Goal: Task Accomplishment & Management: Manage account settings

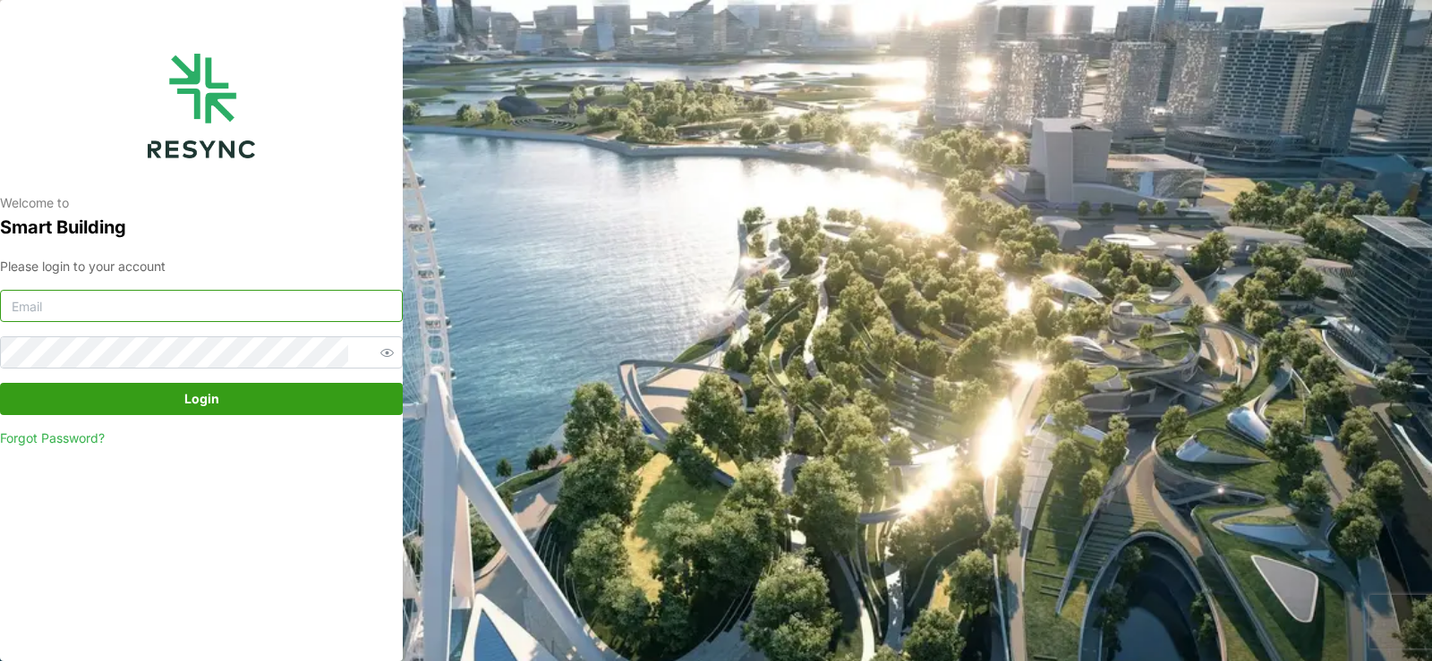
click at [138, 313] on input at bounding box center [201, 306] width 403 height 32
type input "manajemen.gedung@national-hospital.com"
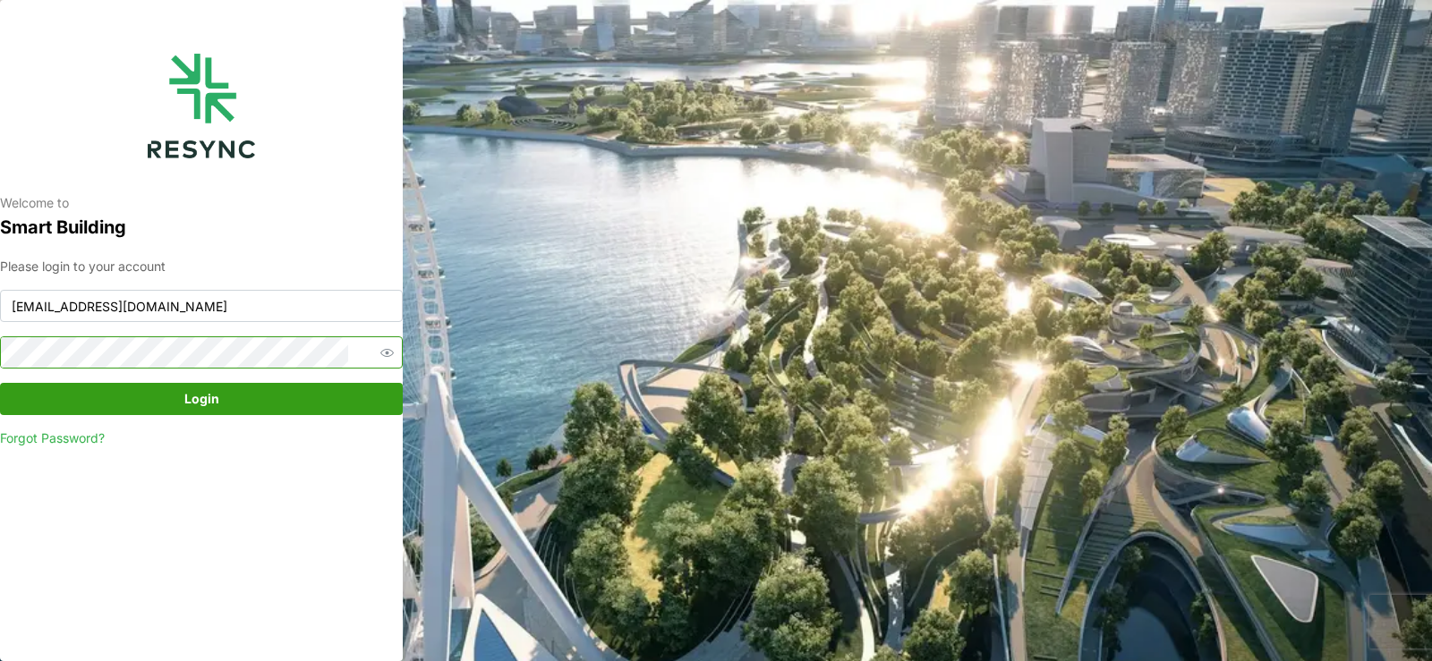
click at [376, 361] on span "button" at bounding box center [386, 352] width 21 height 21
click at [288, 390] on span "Login" at bounding box center [201, 399] width 369 height 30
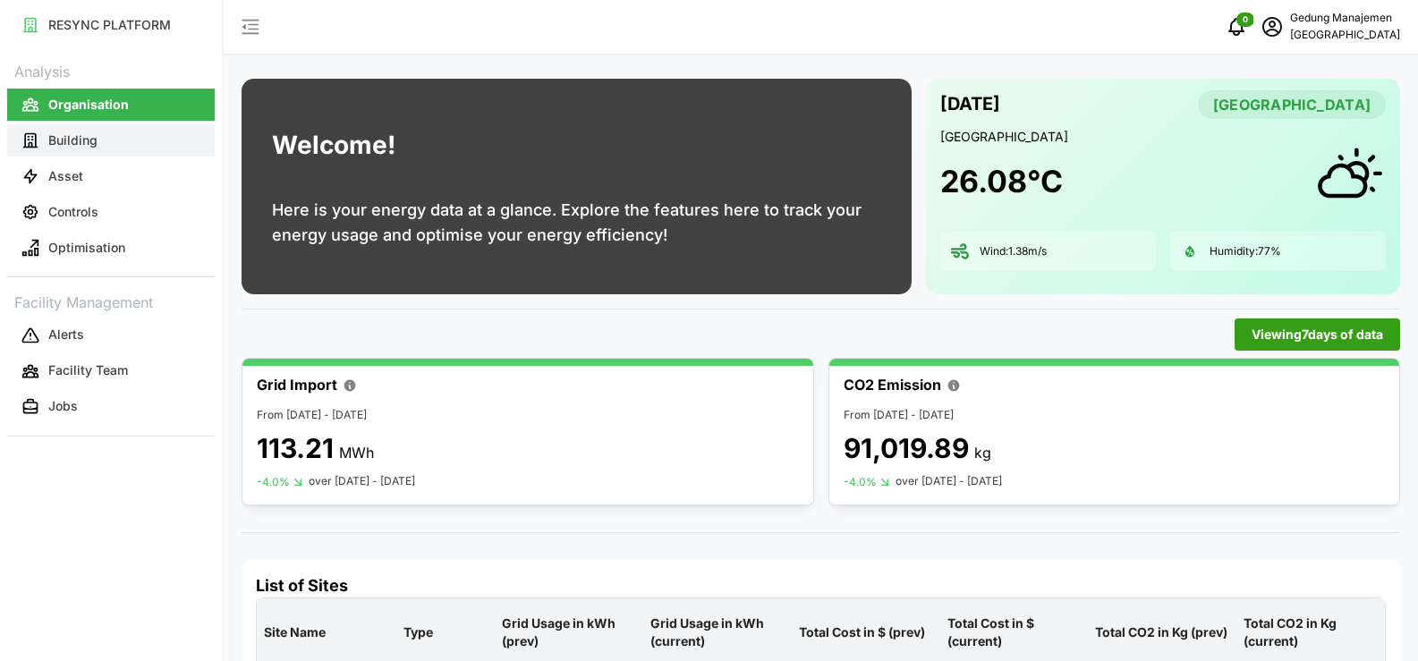
click at [84, 149] on button "Building" at bounding box center [111, 140] width 208 height 32
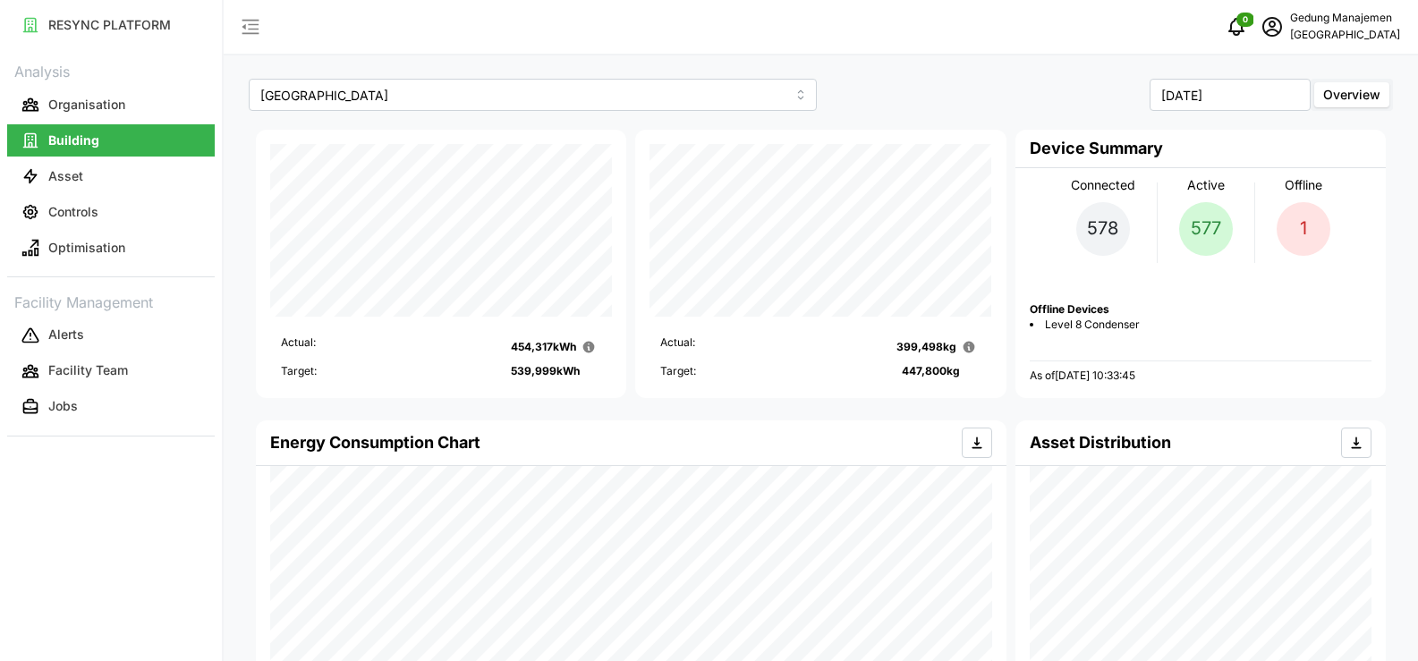
click at [1088, 328] on span "Level 8 Condenser" at bounding box center [1092, 325] width 95 height 15
click at [74, 178] on p "Asset" at bounding box center [65, 176] width 35 height 18
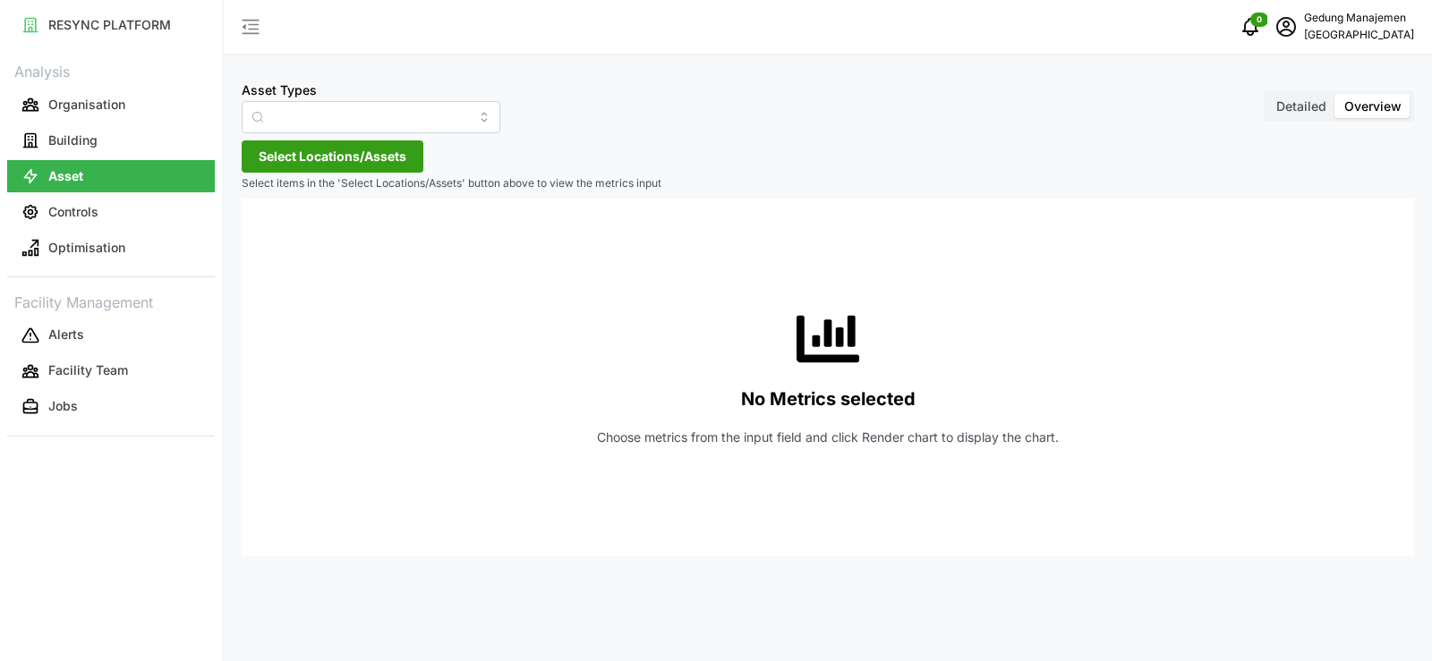
type input "Condenser"
click at [72, 209] on p "Controls" at bounding box center [73, 212] width 50 height 18
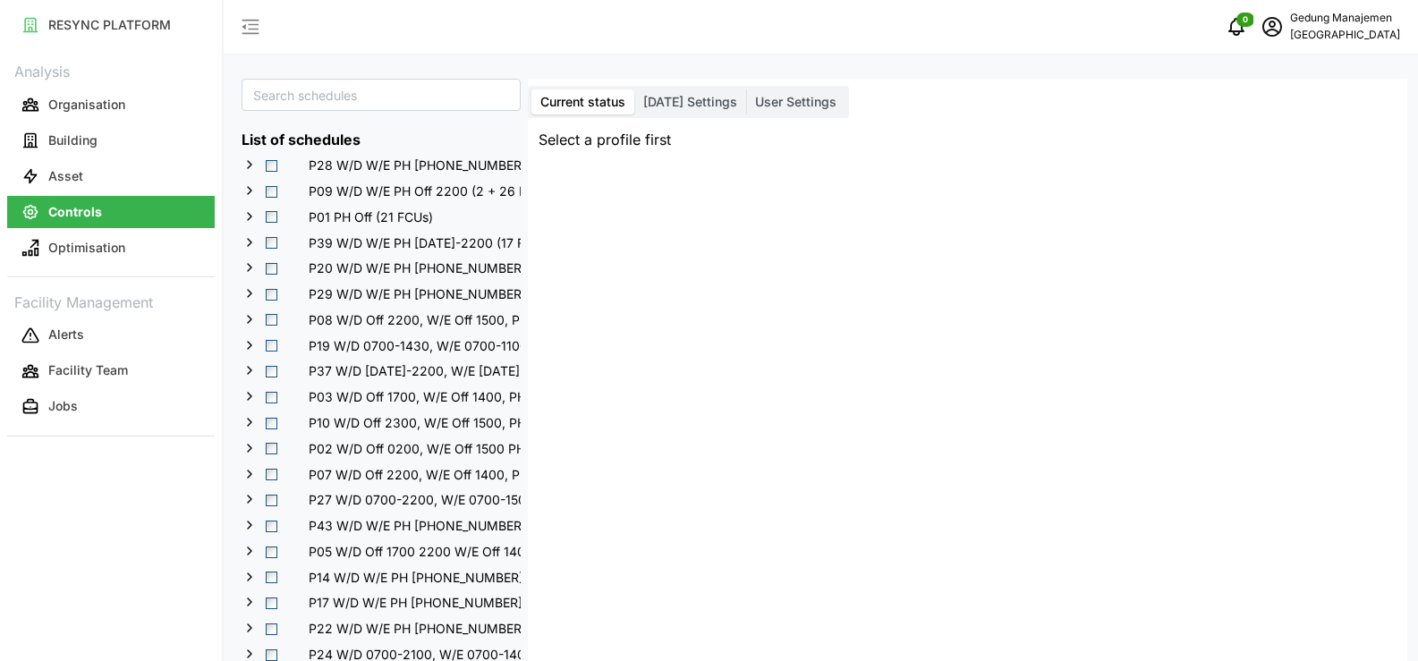
click at [250, 166] on icon at bounding box center [249, 164] width 14 height 14
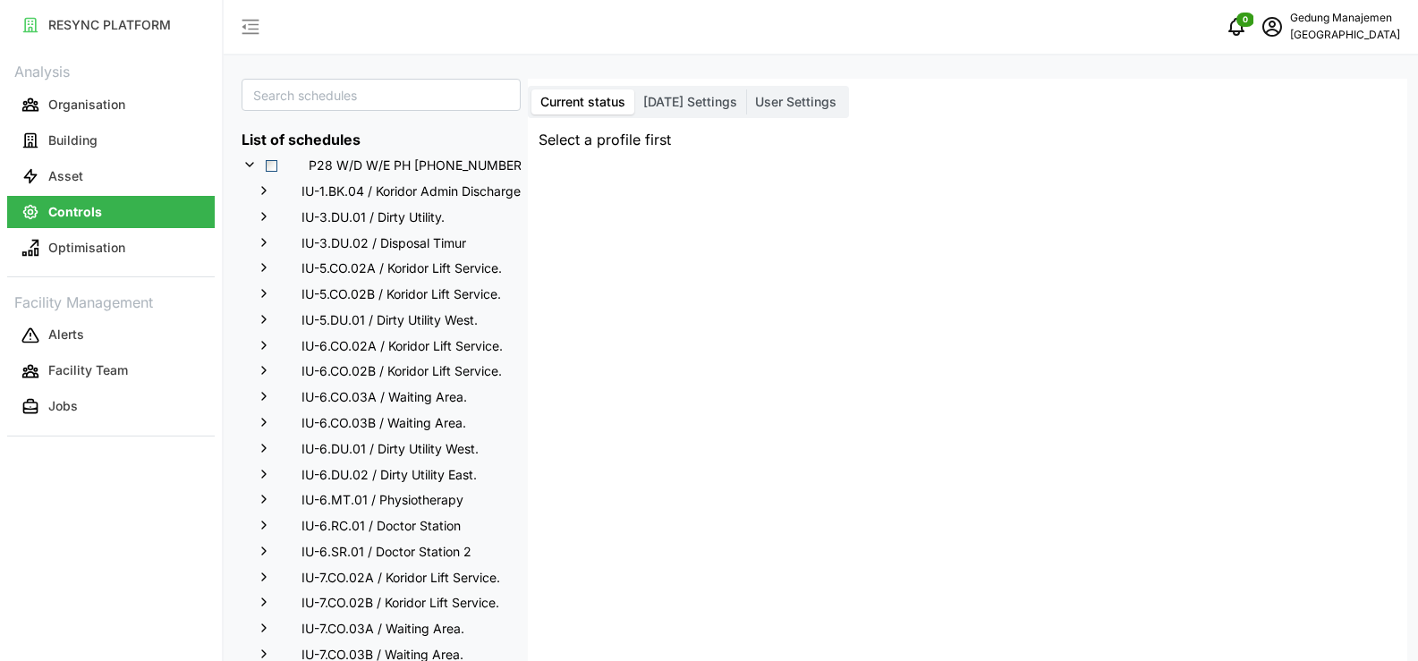
click at [250, 166] on icon at bounding box center [249, 164] width 14 height 14
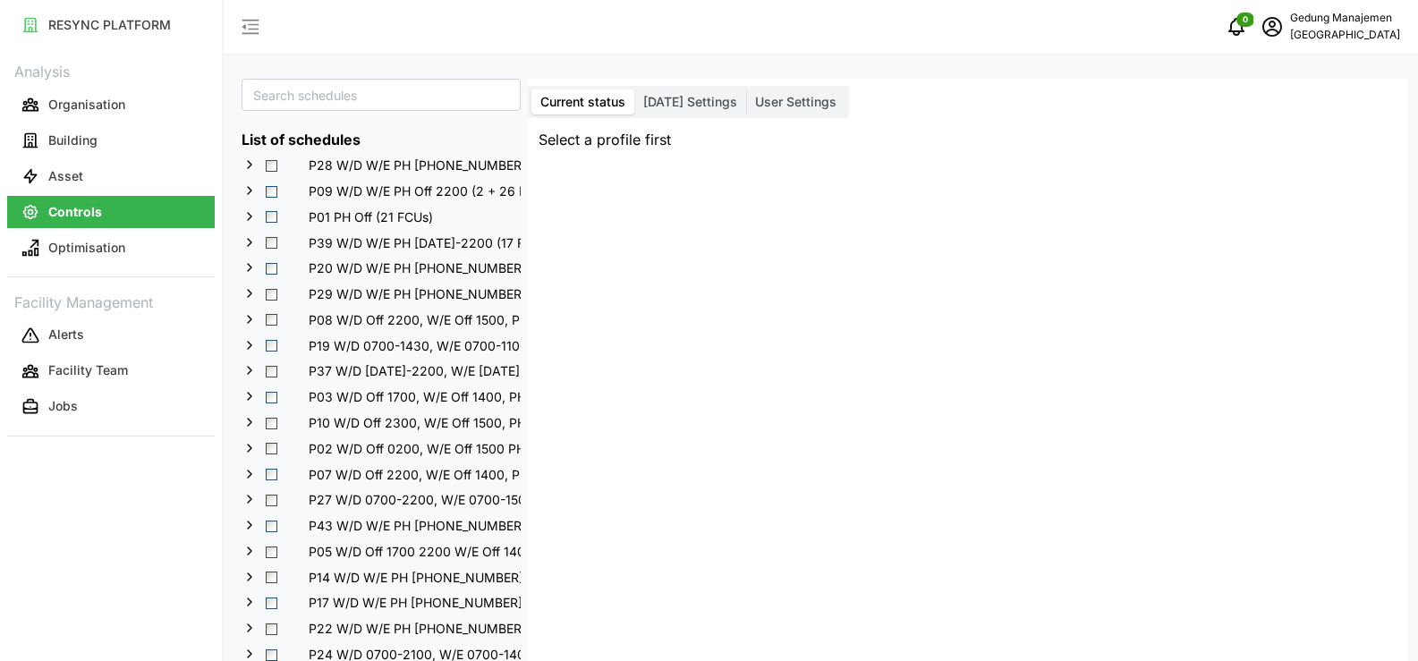
click at [274, 193] on span "Select P09 W/D W/E PH Off 2200 (2 + 26 FCUs)" at bounding box center [272, 192] width 12 height 12
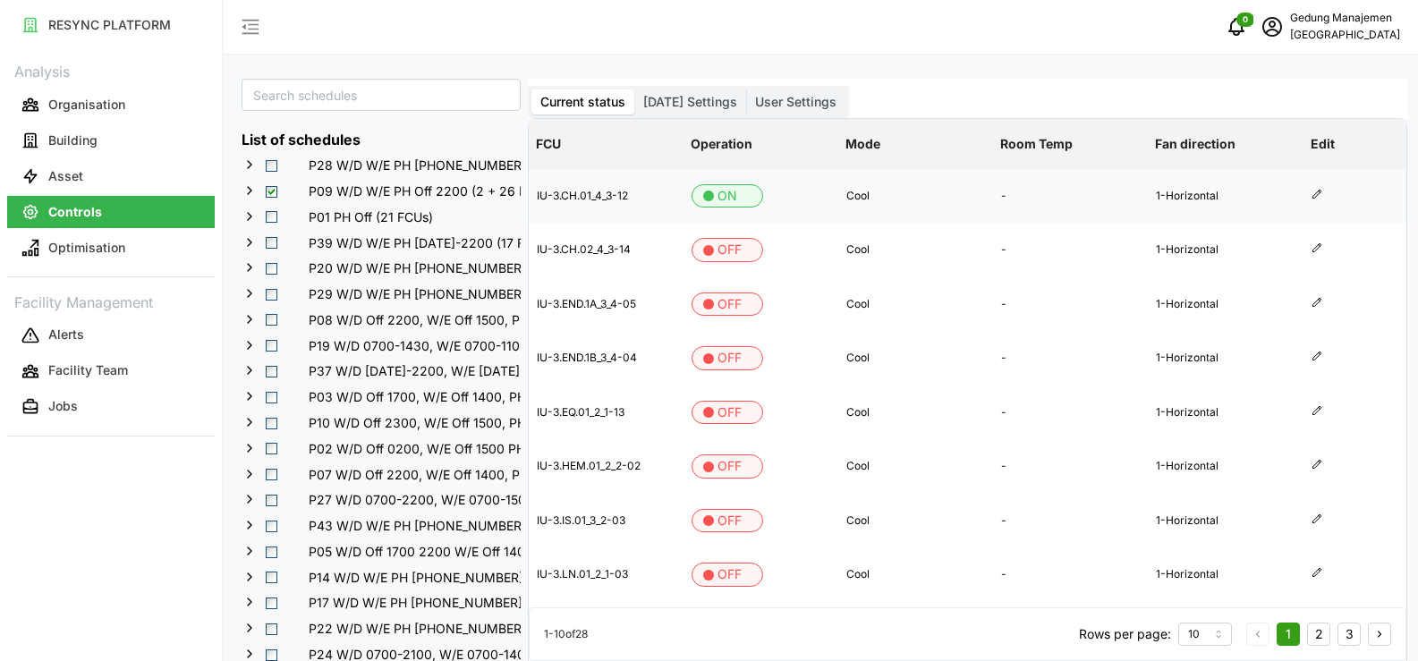
click at [719, 200] on p "ON" at bounding box center [728, 196] width 20 height 22
click at [734, 253] on p "OFF" at bounding box center [730, 250] width 24 height 22
click at [90, 171] on button "Asset" at bounding box center [111, 176] width 208 height 32
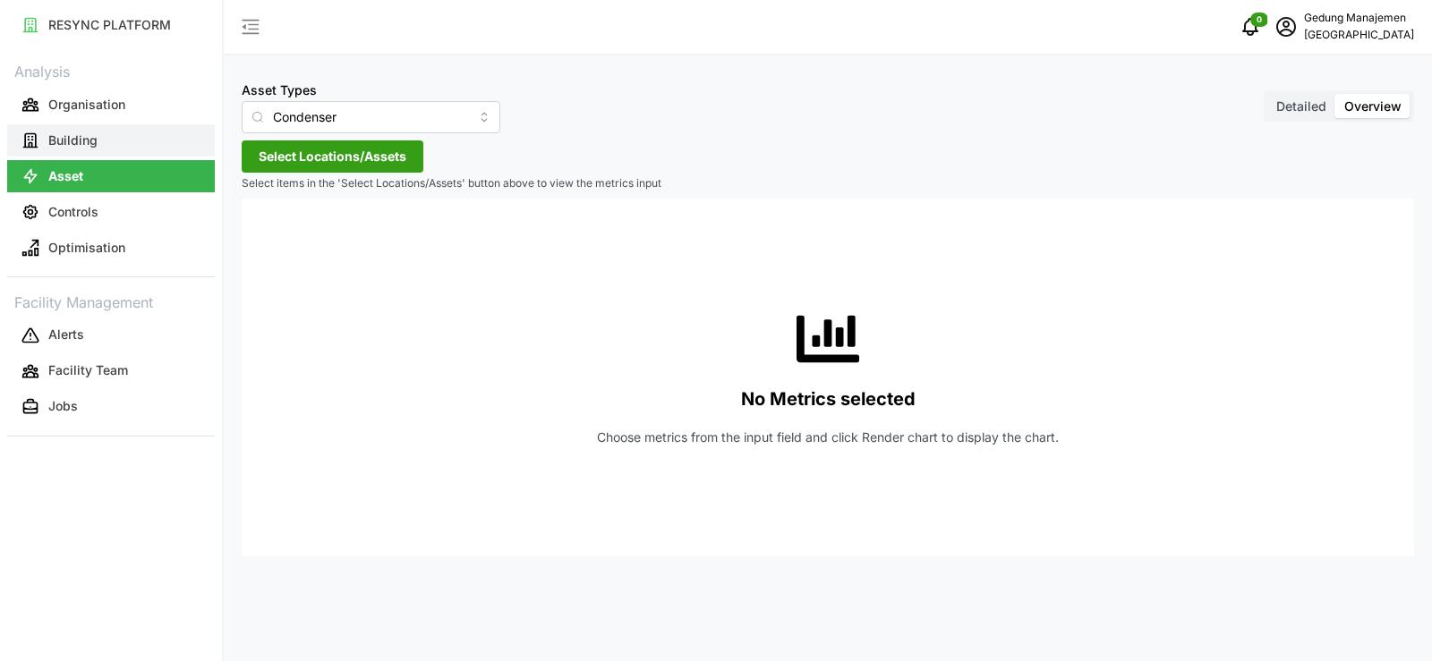
click at [51, 143] on p "Building" at bounding box center [72, 141] width 49 height 18
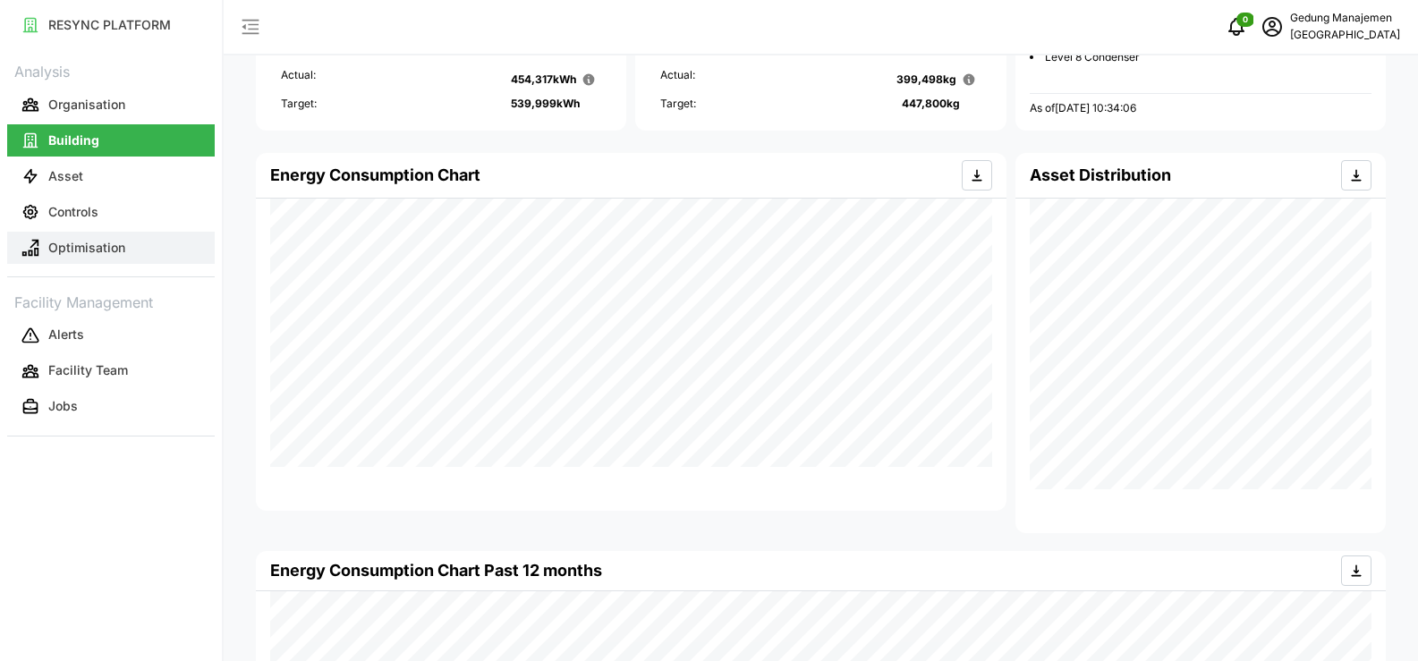
scroll to position [268, 0]
click at [78, 178] on p "Asset" at bounding box center [65, 176] width 35 height 18
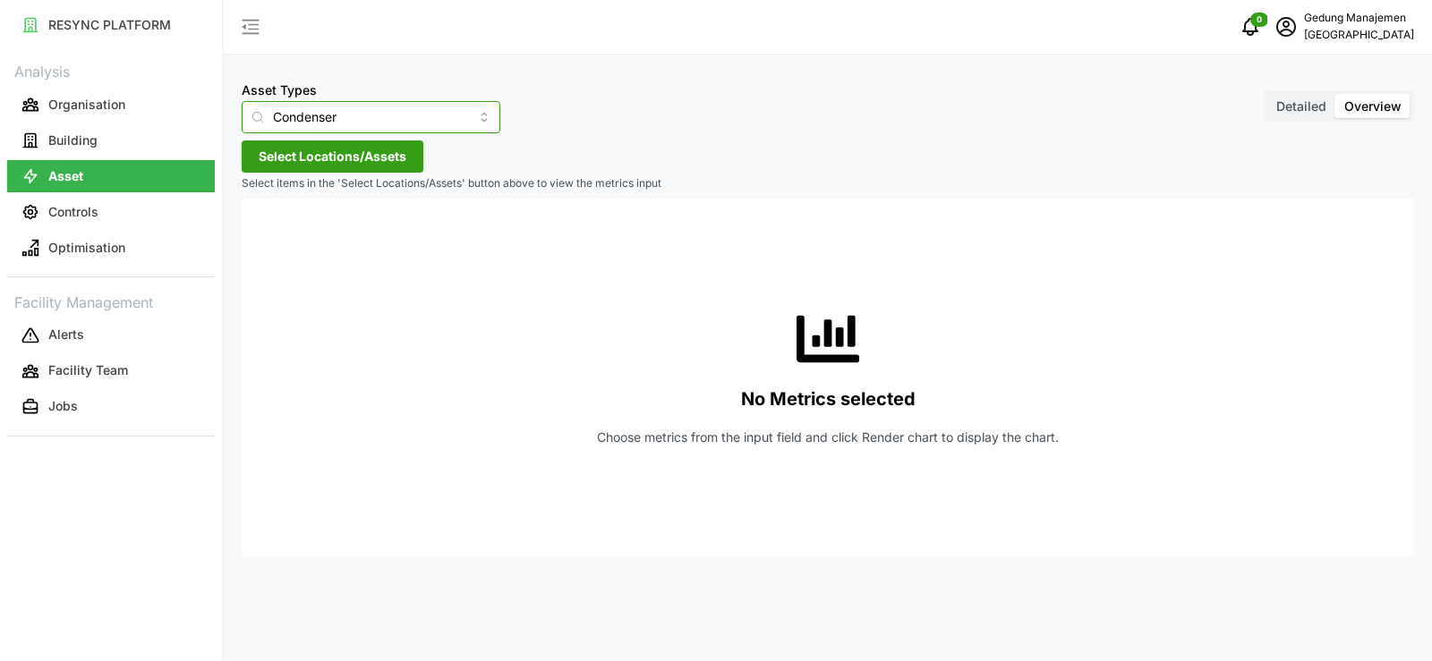
click at [463, 117] on input "Condenser" at bounding box center [371, 117] width 259 height 32
click at [80, 205] on p "Controls" at bounding box center [73, 212] width 50 height 18
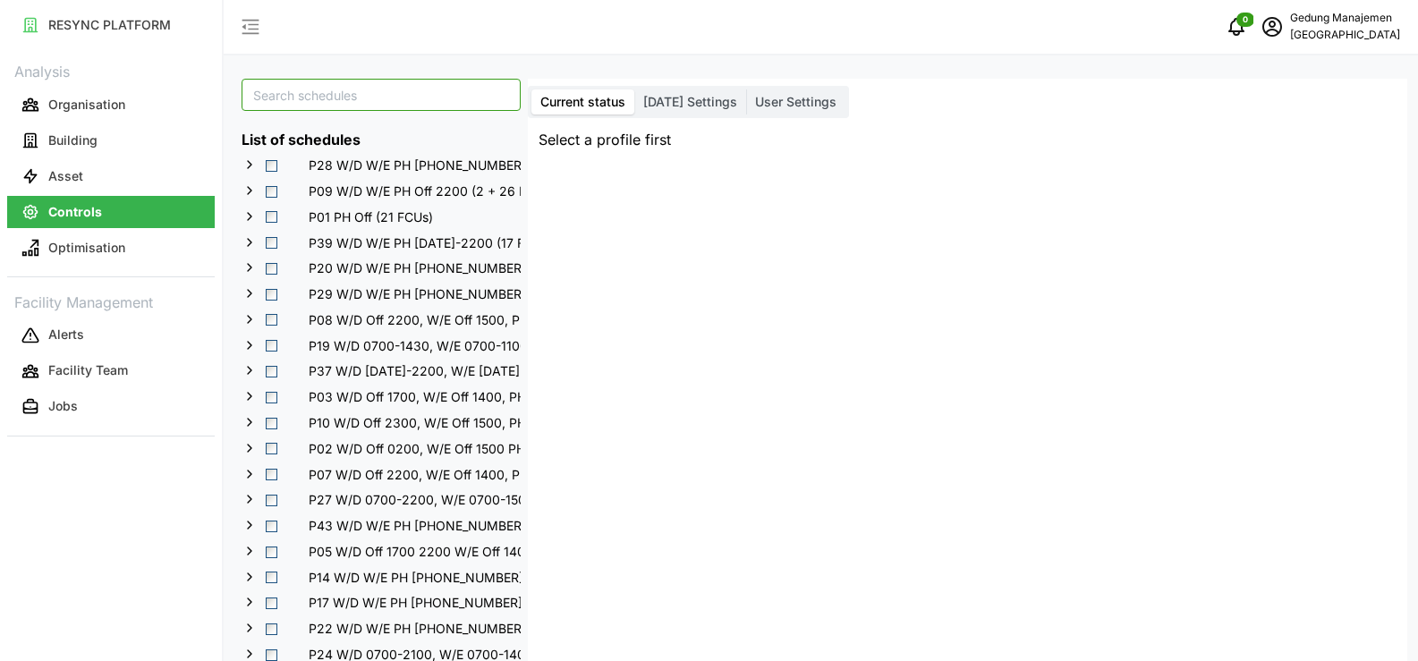
click at [366, 95] on input at bounding box center [381, 95] width 279 height 32
click at [698, 108] on span "[DATE] Settings" at bounding box center [690, 101] width 94 height 15
click at [634, 89] on input "[DATE] Settings" at bounding box center [634, 89] width 0 height 0
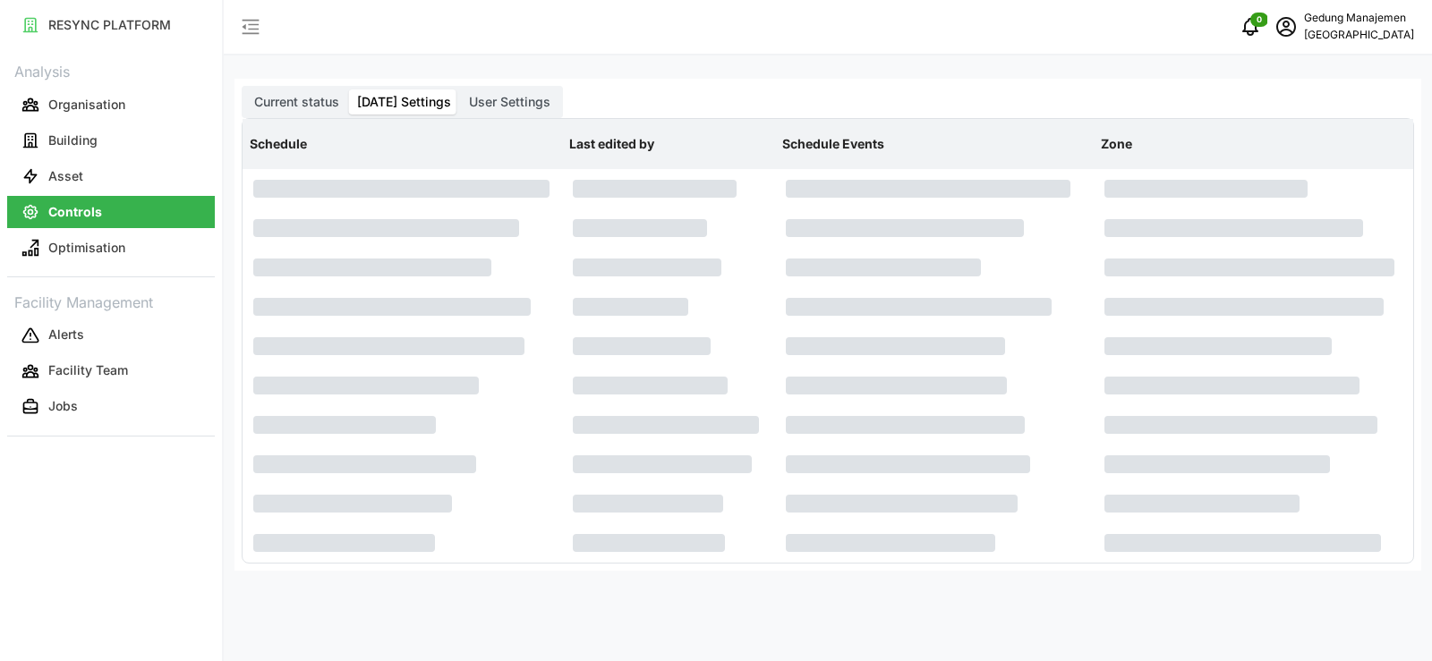
click at [693, 106] on div "Current status [DATE] Settings User Settings Schedule Last edited by Schedule E…" at bounding box center [827, 325] width 1186 height 492
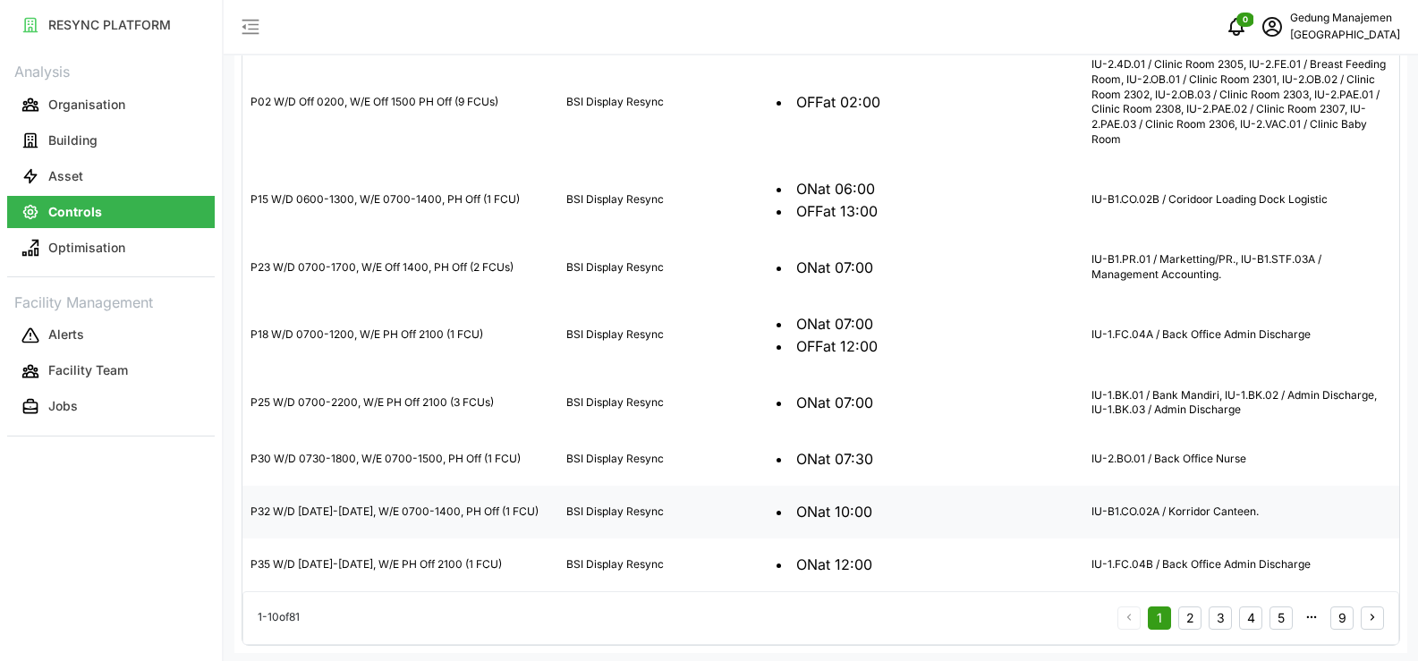
scroll to position [130, 0]
click at [1338, 615] on button "9" at bounding box center [1342, 615] width 23 height 23
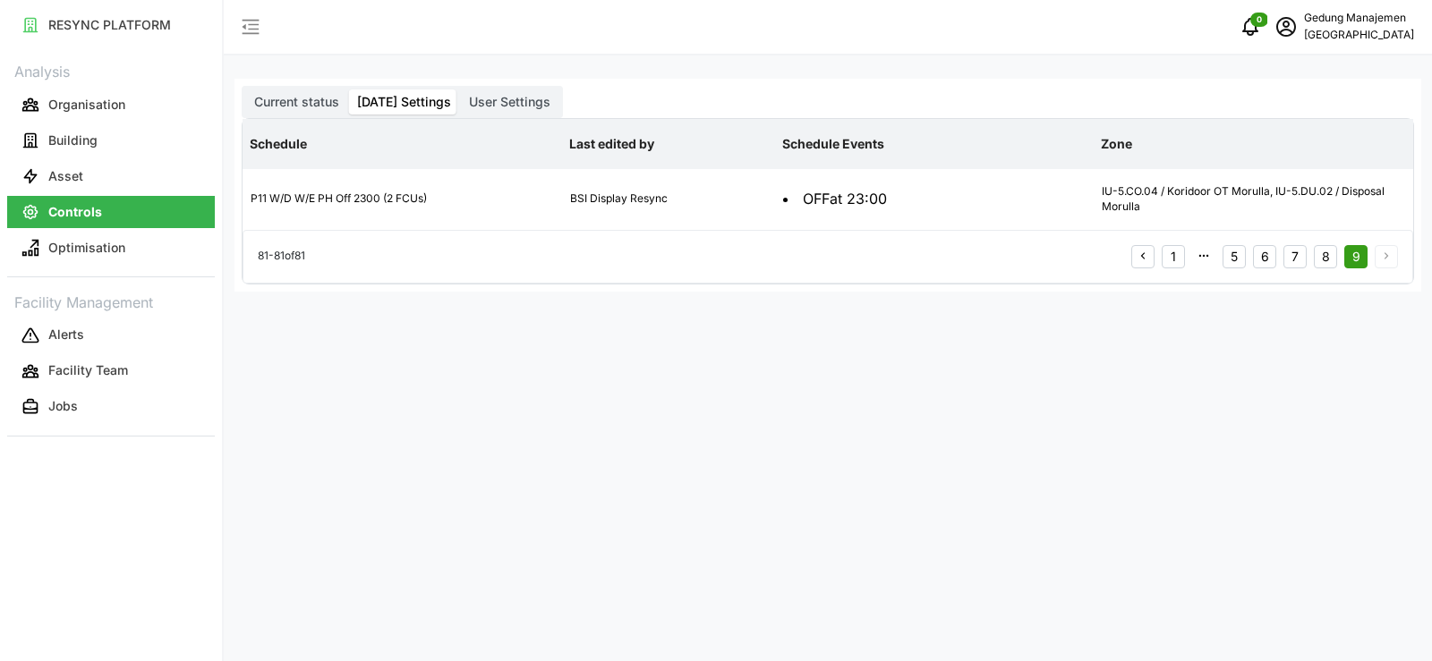
click at [1328, 261] on button "8" at bounding box center [1325, 256] width 23 height 23
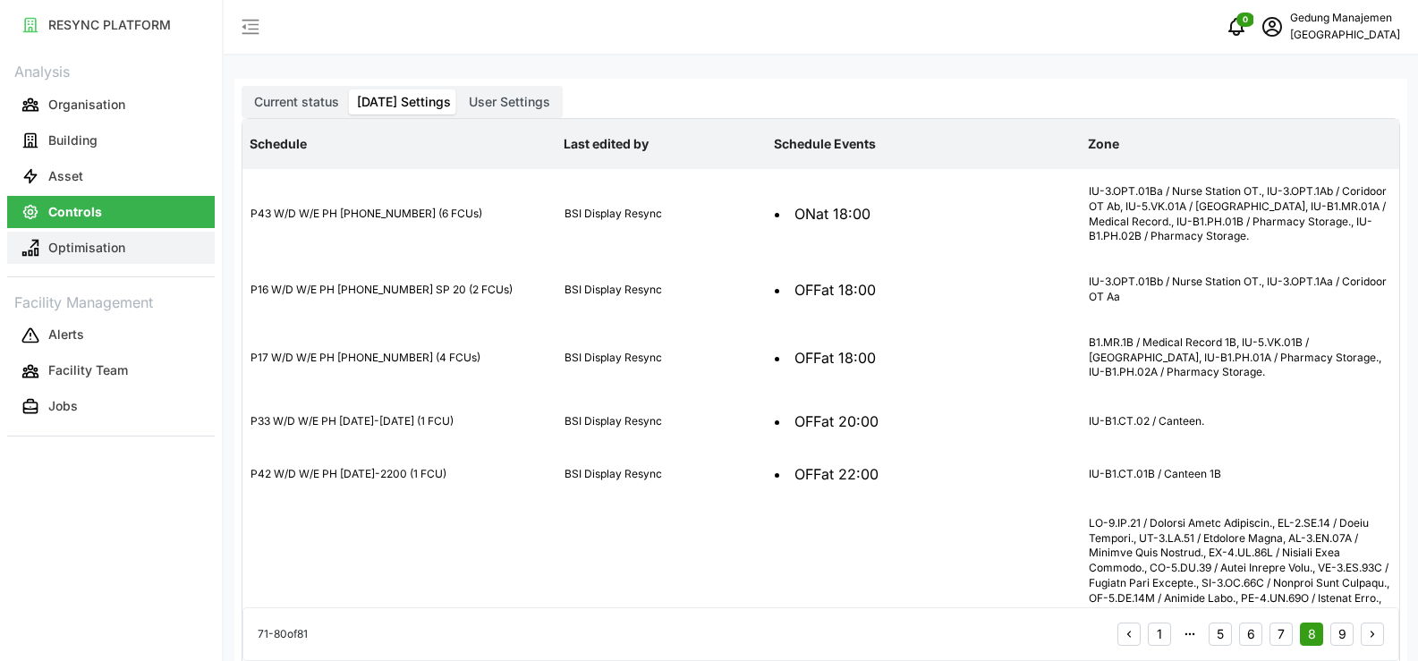
click at [41, 251] on button "Optimisation" at bounding box center [111, 248] width 208 height 32
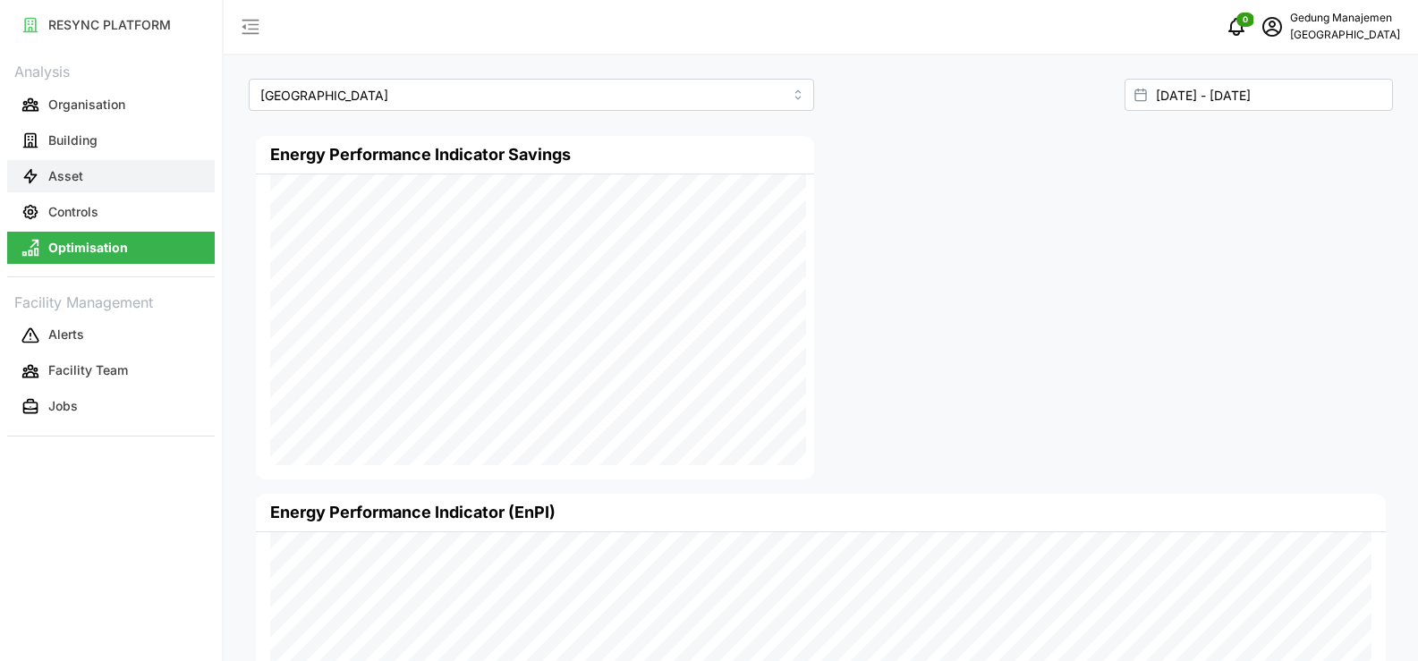
click at [89, 183] on button "Asset" at bounding box center [111, 176] width 208 height 32
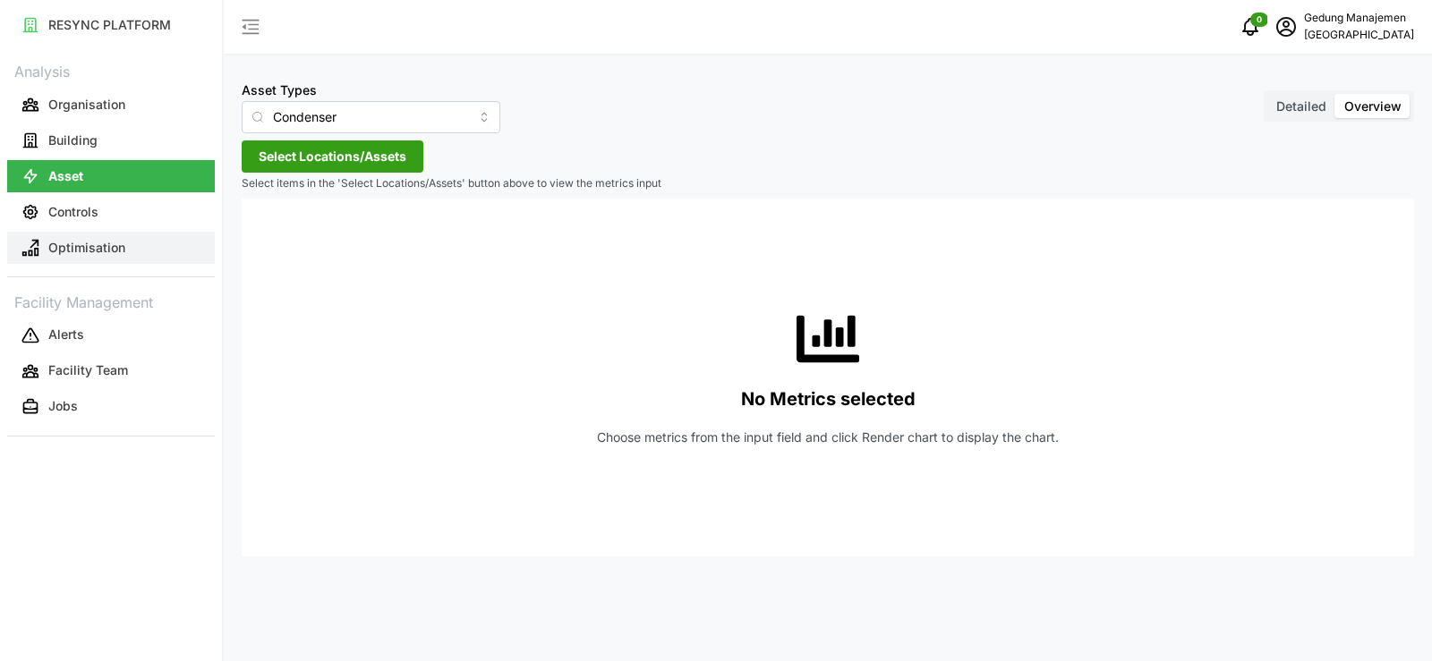
click at [123, 241] on p "Optimisation" at bounding box center [86, 248] width 77 height 18
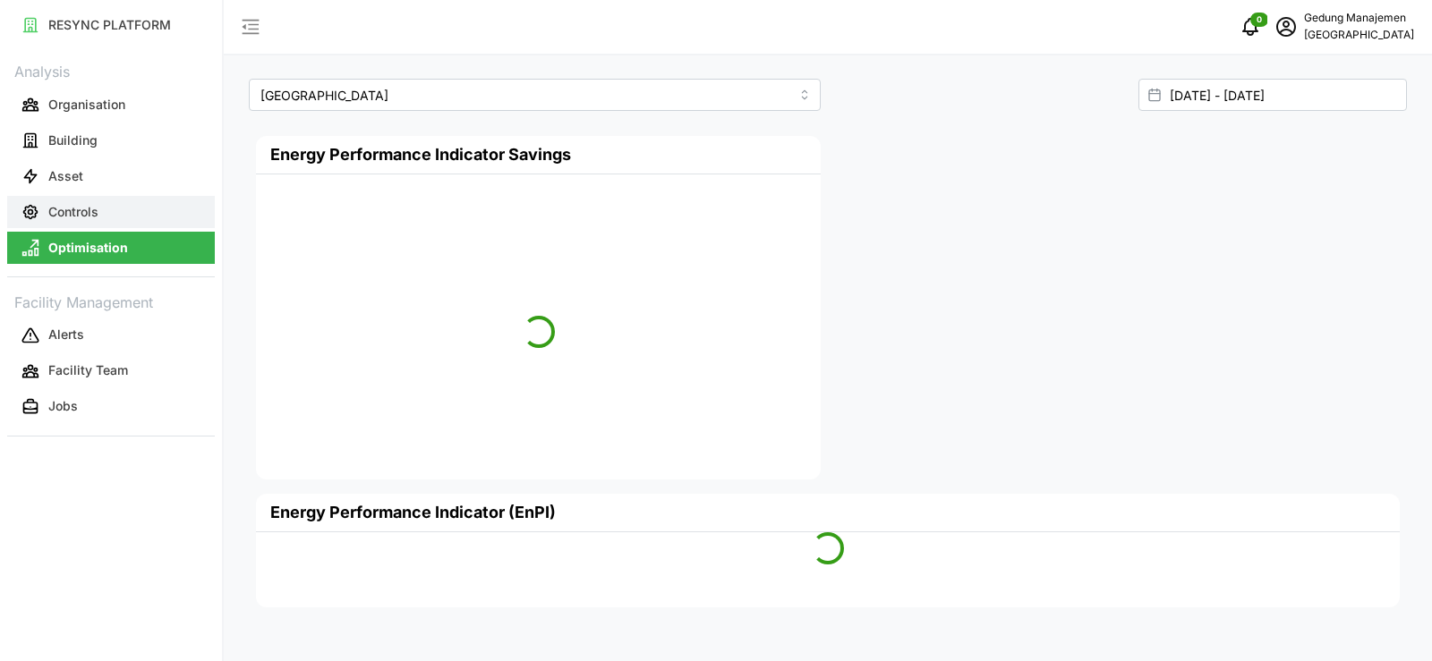
click at [97, 212] on p "Controls" at bounding box center [73, 212] width 50 height 18
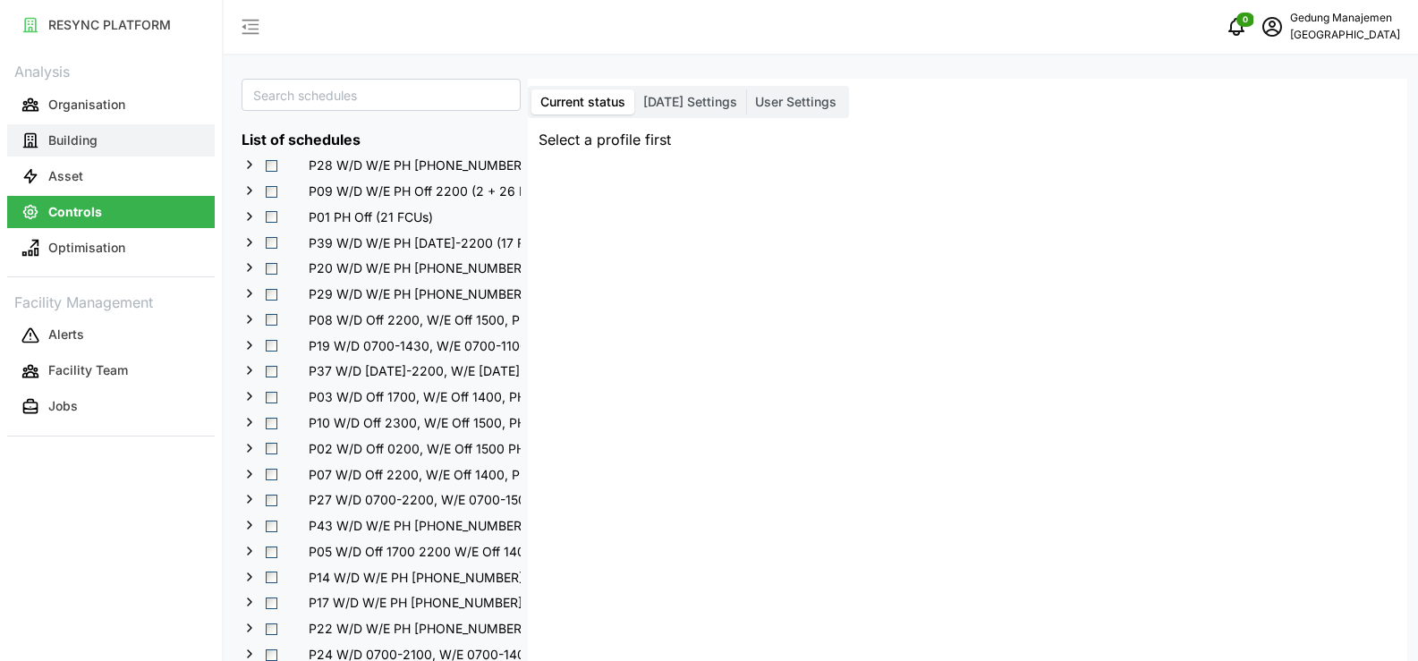
click at [58, 143] on p "Building" at bounding box center [72, 141] width 49 height 18
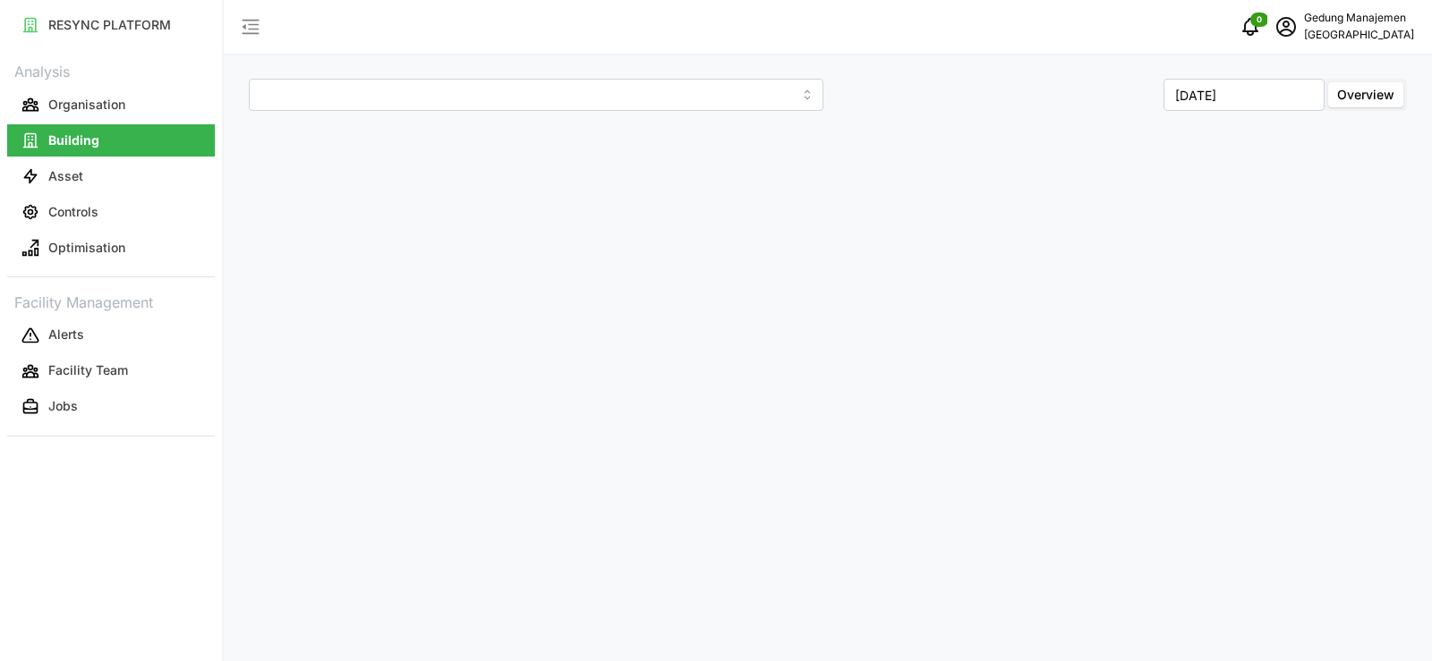
type input "[GEOGRAPHIC_DATA]"
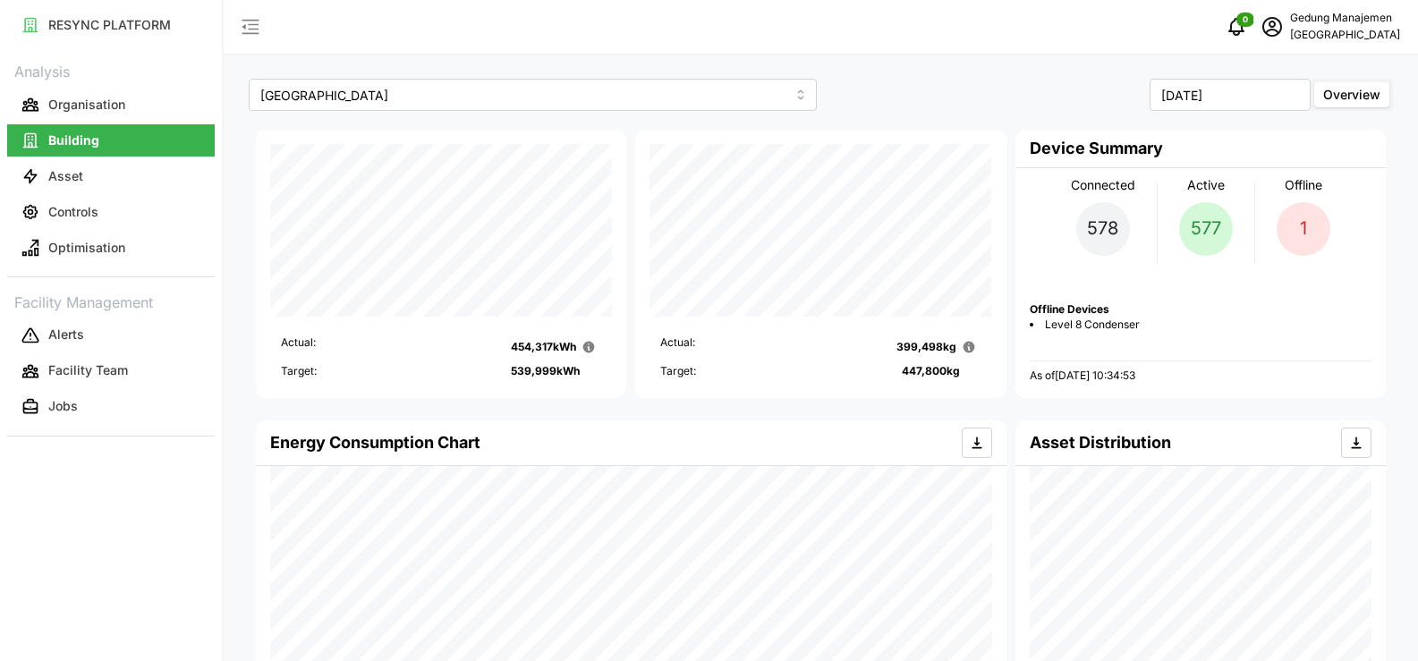
click at [1323, 221] on div "1" at bounding box center [1304, 229] width 54 height 54
click at [1096, 318] on span "Level 8 Condenser" at bounding box center [1092, 325] width 95 height 15
click at [1356, 95] on span "Overview" at bounding box center [1351, 94] width 57 height 15
click at [1314, 82] on input "Overview" at bounding box center [1314, 82] width 0 height 0
click at [66, 176] on p "Asset" at bounding box center [65, 176] width 35 height 18
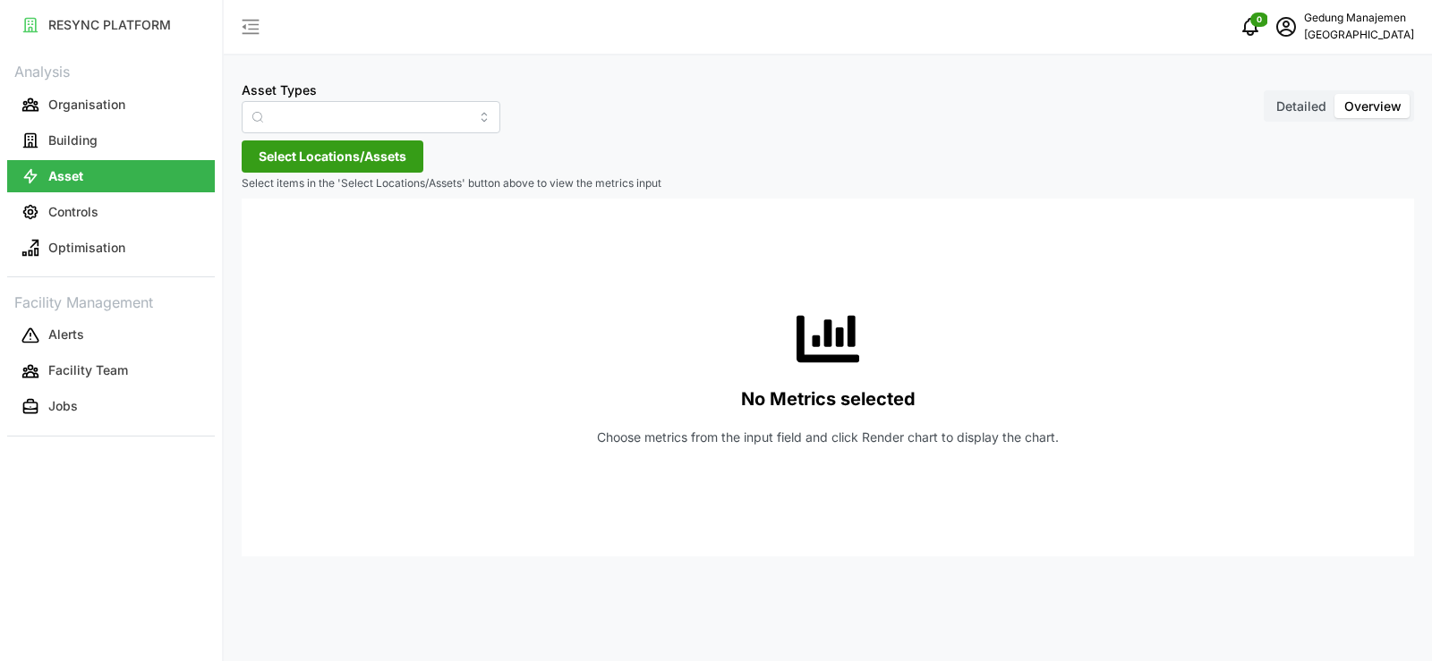
type input "Condenser"
click at [93, 137] on p "Building" at bounding box center [72, 141] width 49 height 18
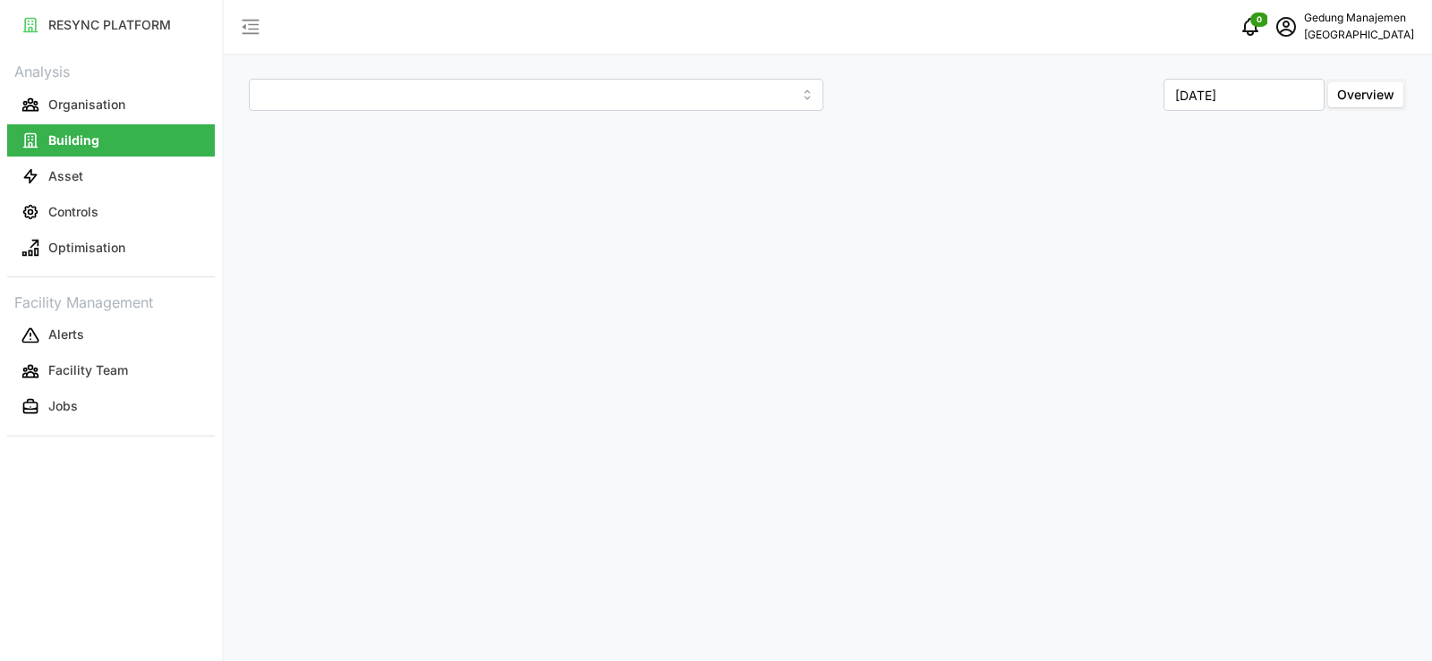
type input "[GEOGRAPHIC_DATA]"
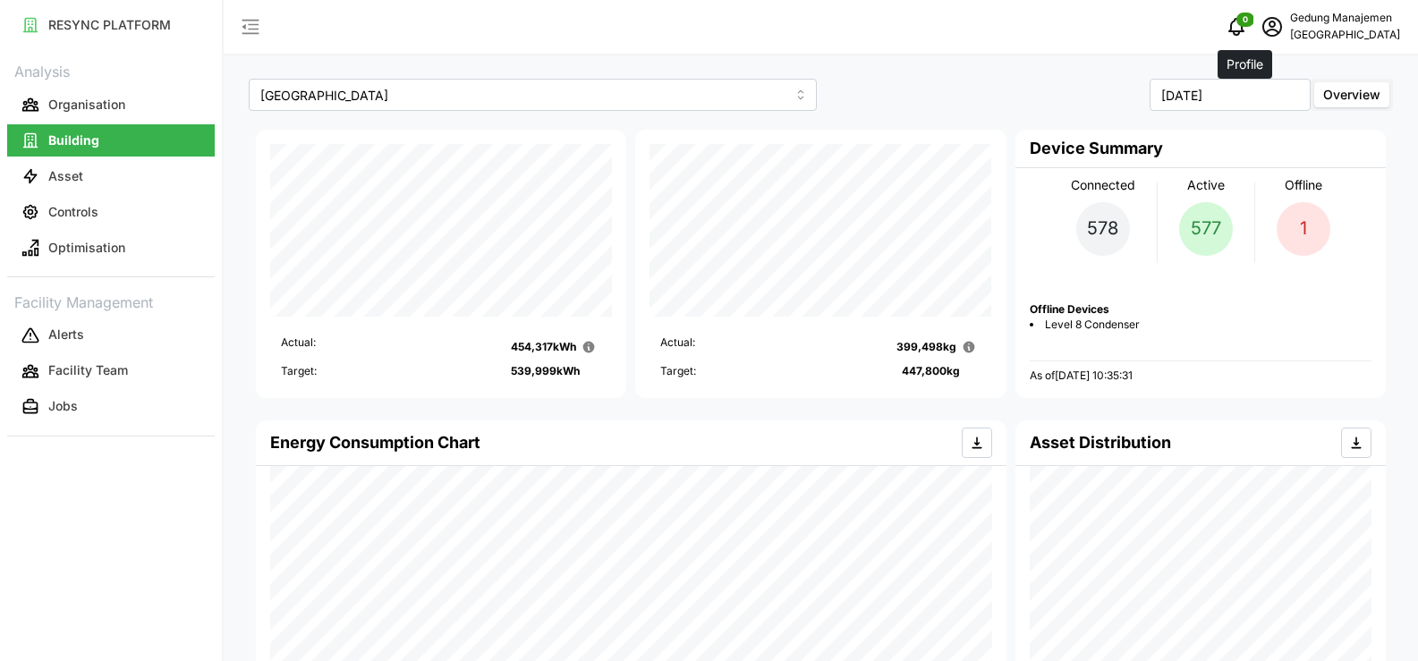
click at [1260, 24] on span "schedule" at bounding box center [1272, 27] width 34 height 34
drag, startPoint x: 1275, startPoint y: 134, endPoint x: 1127, endPoint y: 115, distance: 148.8
click at [1277, 134] on div "Logout" at bounding box center [1324, 135] width 127 height 20
